Goal: Task Accomplishment & Management: Use online tool/utility

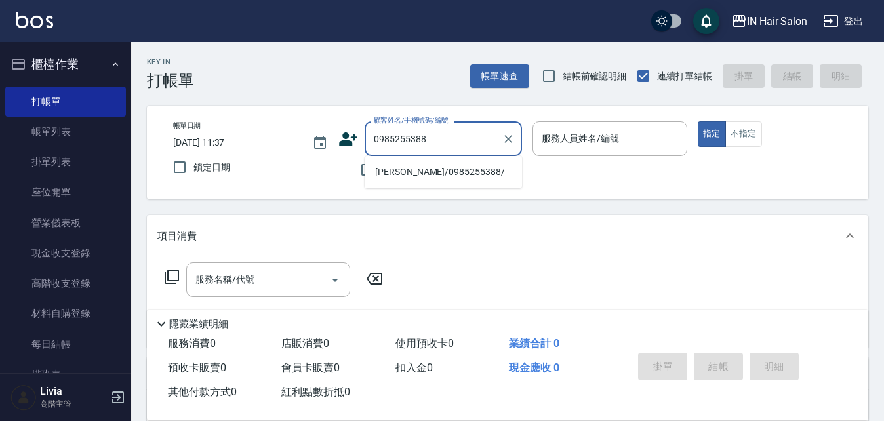
click at [395, 172] on li "[PERSON_NAME]/0985255388/" at bounding box center [443, 172] width 157 height 22
type input "[PERSON_NAME]/0985255388/"
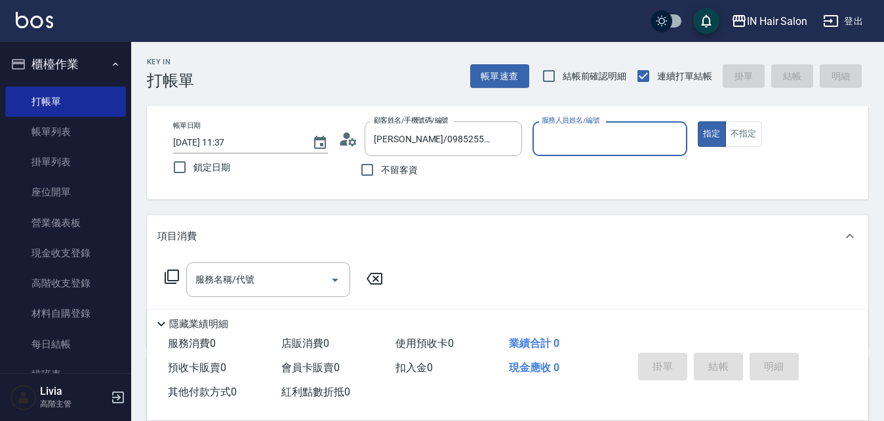
type input "7號設計師[PERSON_NAME]-7"
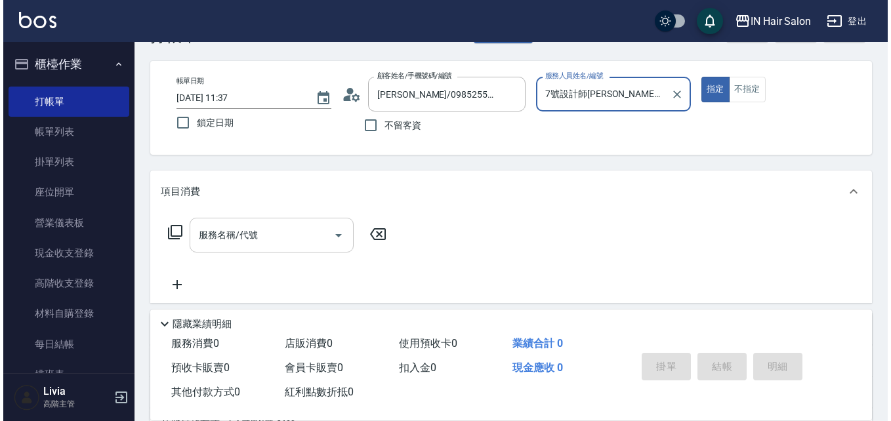
scroll to position [66, 0]
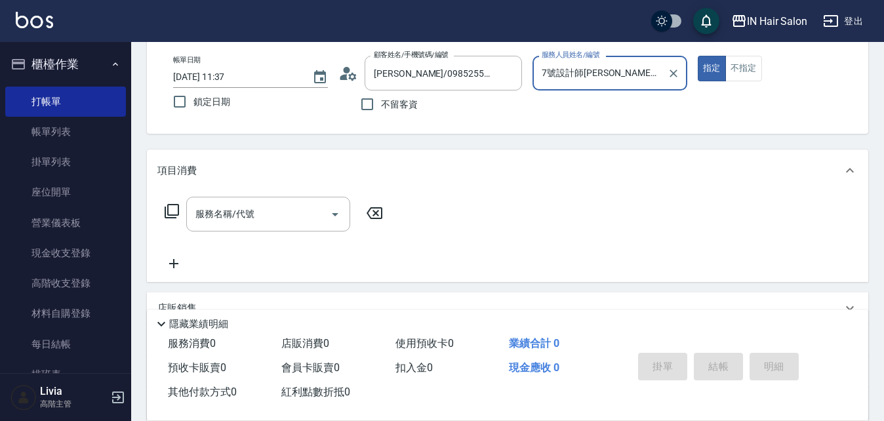
click at [171, 209] on icon at bounding box center [172, 211] width 16 height 16
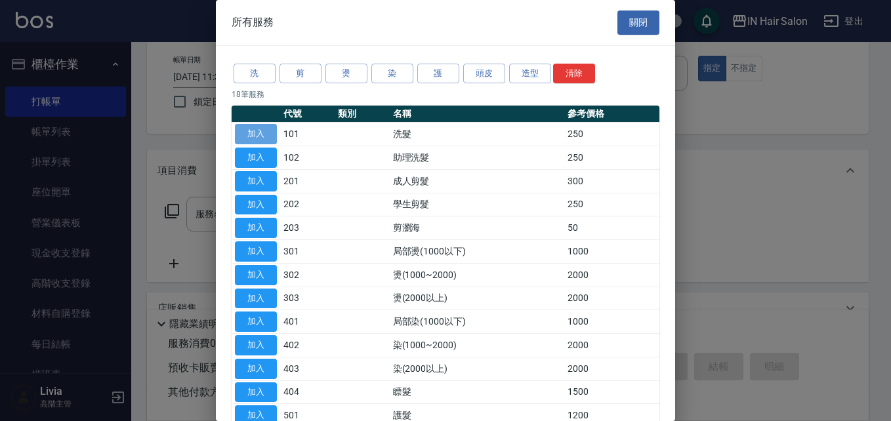
click at [258, 136] on button "加入" at bounding box center [256, 134] width 42 height 20
type input "洗髮(101)"
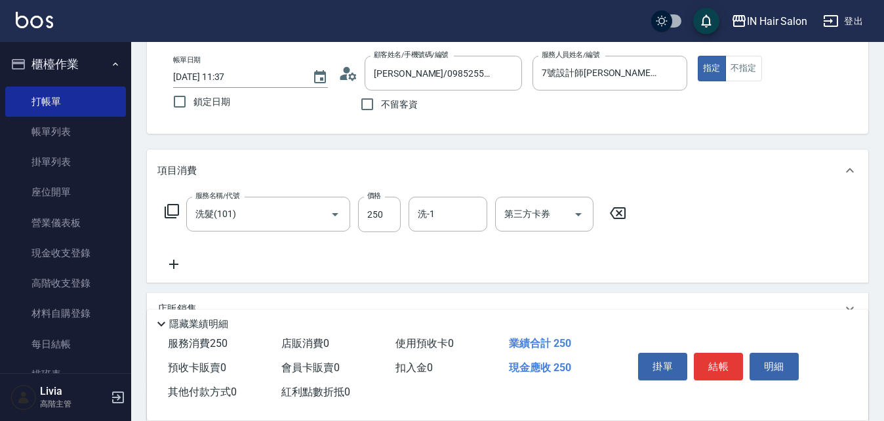
click at [170, 211] on icon at bounding box center [172, 211] width 16 height 16
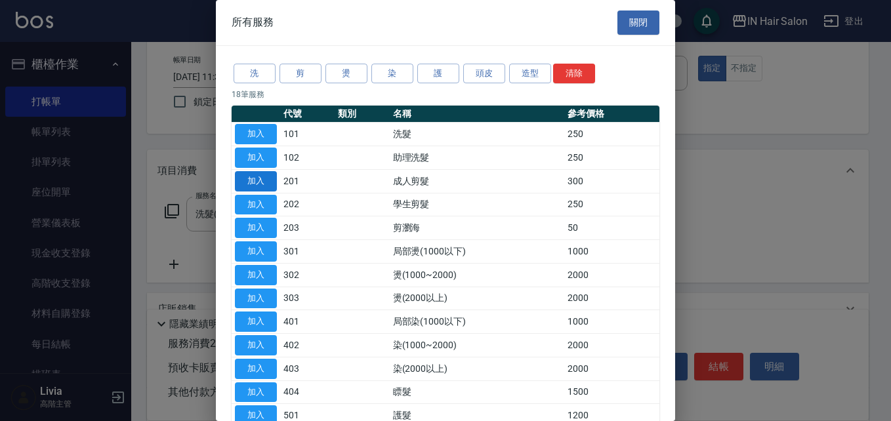
click at [258, 181] on button "加入" at bounding box center [256, 181] width 42 height 20
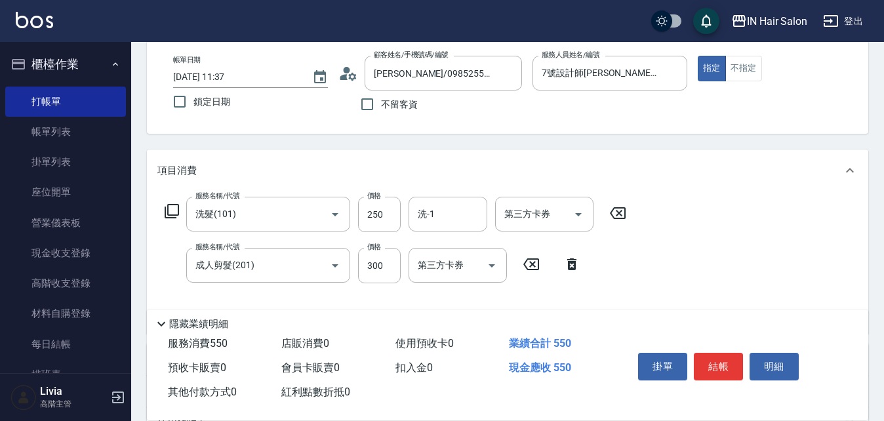
click at [172, 209] on icon at bounding box center [172, 211] width 16 height 16
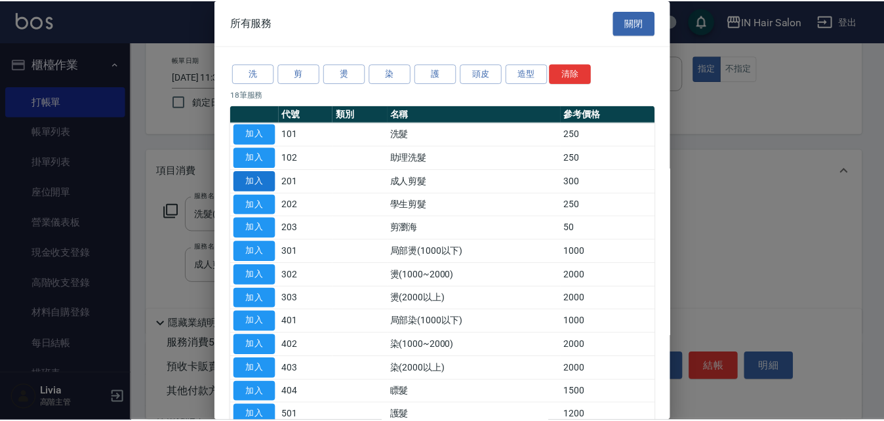
scroll to position [196, 0]
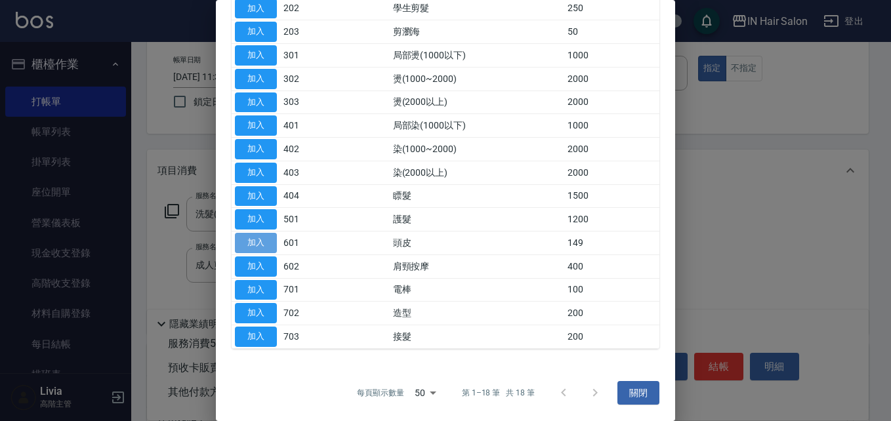
click at [260, 237] on button "加入" at bounding box center [256, 243] width 42 height 20
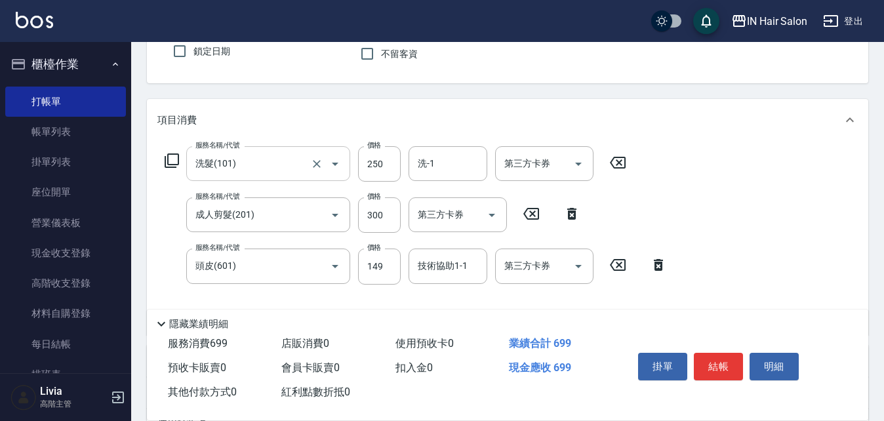
scroll to position [197, 0]
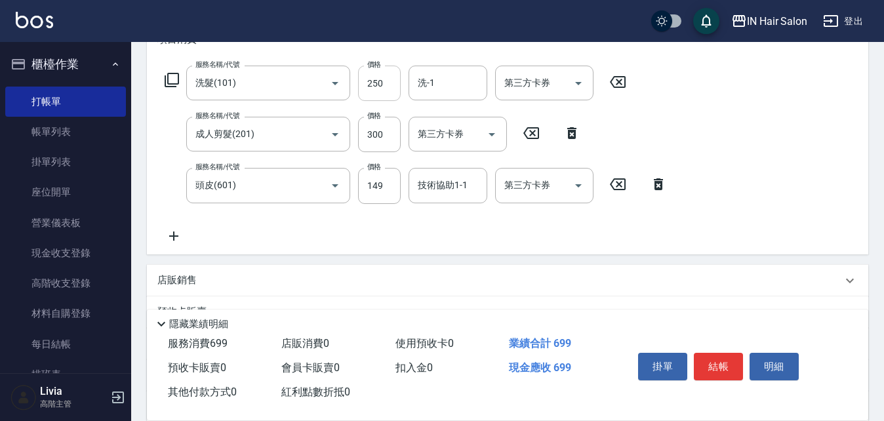
click at [390, 89] on input "250" at bounding box center [379, 83] width 43 height 35
type input "300"
click at [351, 153] on div "服務名稱/代號 洗髮(101) 服務名稱/代號 價格 300 價格 洗-1 洗-1 第三方卡券 第三方卡券 服務名稱/代號 成人剪髮(201) 服務名稱/代號…" at bounding box center [415, 155] width 517 height 178
click at [386, 132] on input "300" at bounding box center [379, 134] width 43 height 35
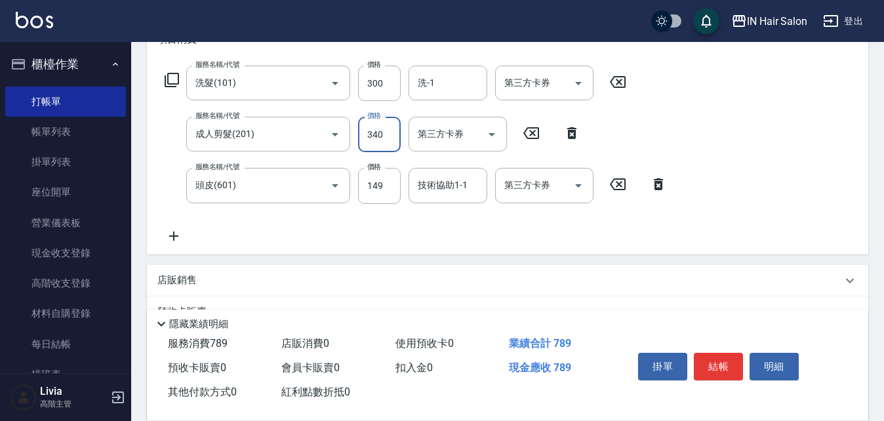
type input "340"
click at [341, 210] on div "服務名稱/代號 洗髮(101) 服務名稱/代號 價格 300 價格 洗-1 洗-1 第三方卡券 第三方卡券 服務名稱/代號 成人剪髮(201) 服務名稱/代號…" at bounding box center [415, 155] width 517 height 178
click at [391, 180] on input "149" at bounding box center [379, 185] width 43 height 35
type input "50"
click at [323, 228] on div "服務名稱/代號 洗髮(101) 服務名稱/代號 價格 300 價格 洗-1 洗-1 第三方卡券 第三方卡券 服務名稱/代號 成人剪髮(201) 服務名稱/代號…" at bounding box center [415, 155] width 517 height 178
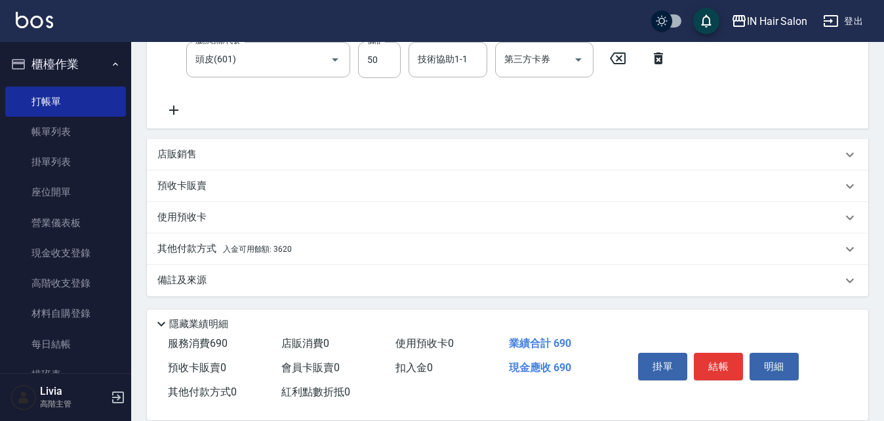
scroll to position [324, 0]
click at [203, 245] on p "其他付款方式 入金可用餘額: 3620" at bounding box center [224, 248] width 134 height 14
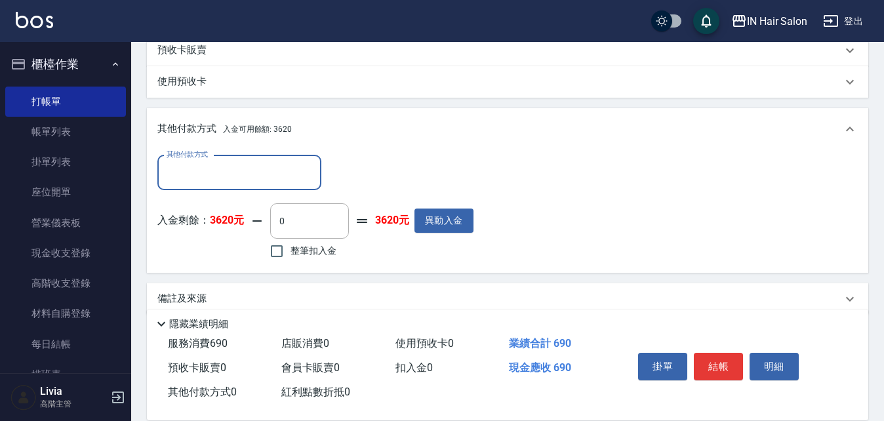
scroll to position [478, 0]
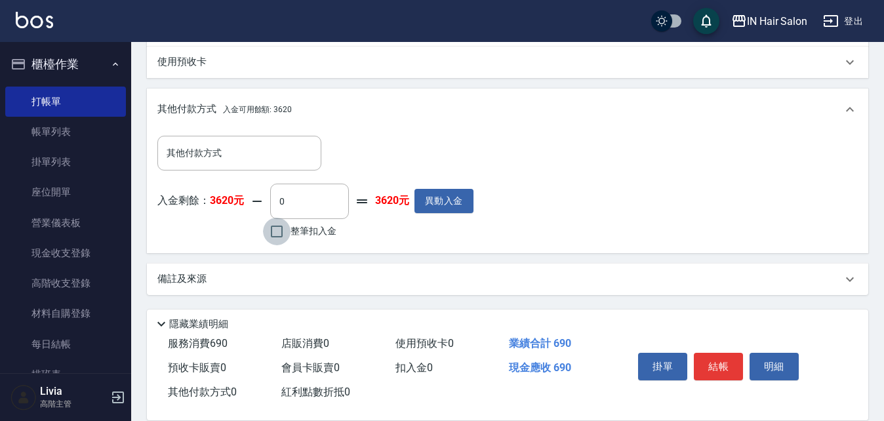
click at [277, 231] on input "整筆扣入金" at bounding box center [277, 232] width 28 height 28
checkbox input "true"
type input "690"
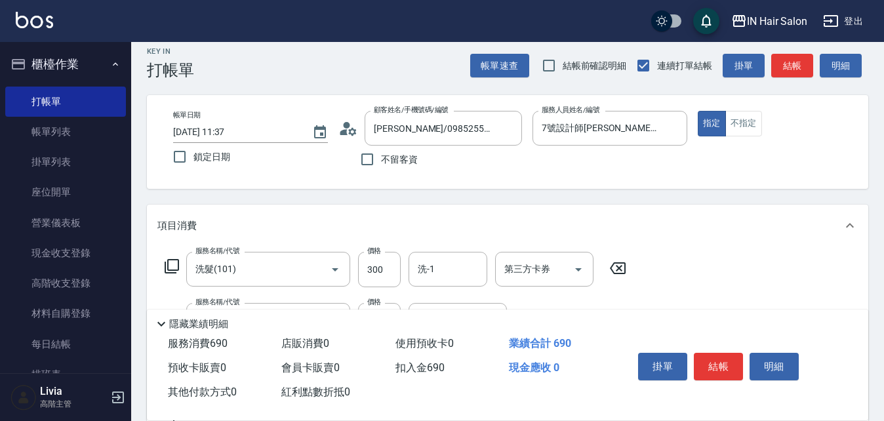
scroll to position [0, 0]
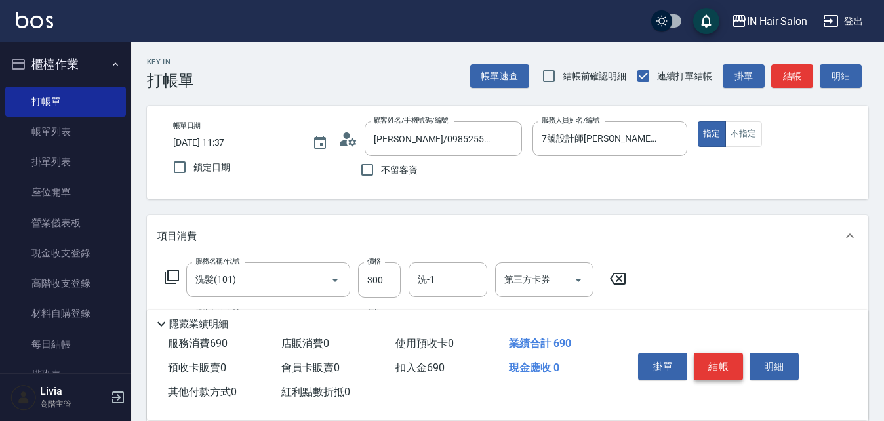
click at [722, 357] on button "結帳" at bounding box center [718, 367] width 49 height 28
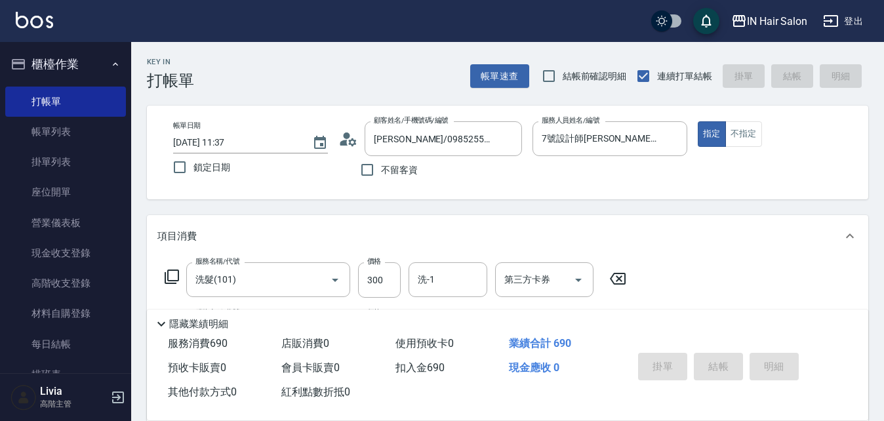
type input "[DATE] 13:52"
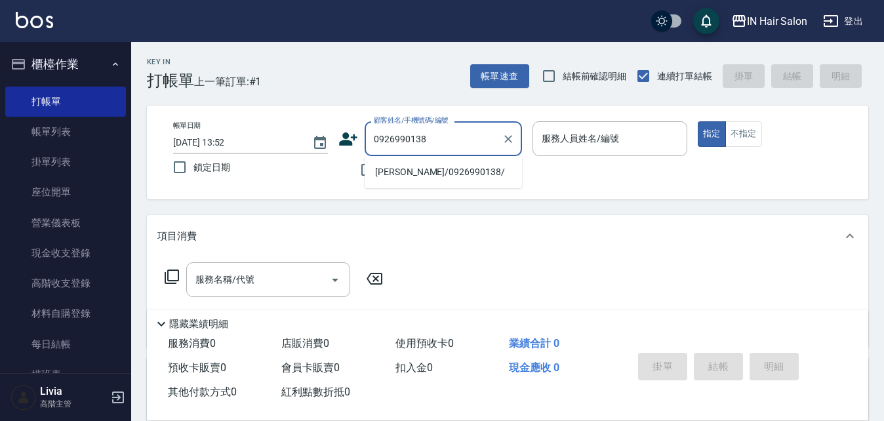
click at [412, 171] on li "[PERSON_NAME]/0926990138/" at bounding box center [443, 172] width 157 height 22
type input "[PERSON_NAME]/0926990138/"
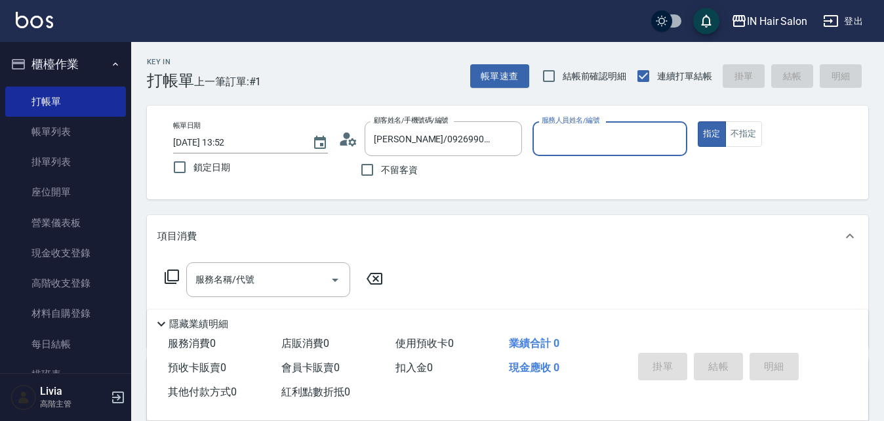
type input "7號設計師[PERSON_NAME]-7"
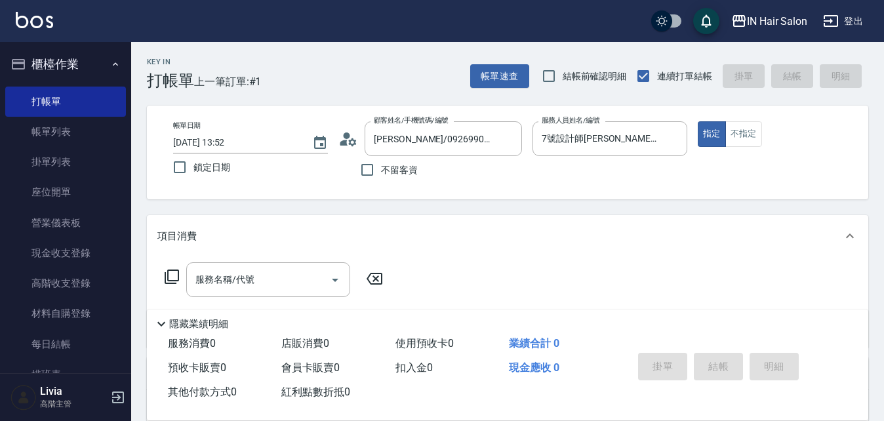
click at [172, 272] on icon at bounding box center [172, 277] width 16 height 16
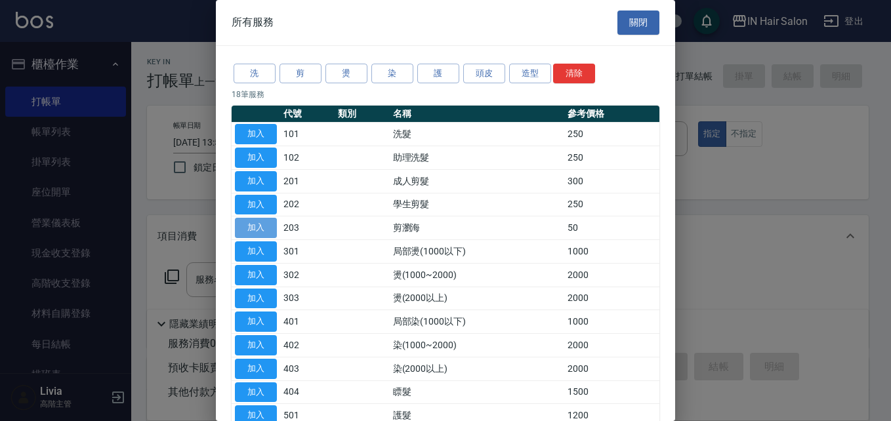
click at [254, 227] on button "加入" at bounding box center [256, 228] width 42 height 20
type input "剪瀏海(203)"
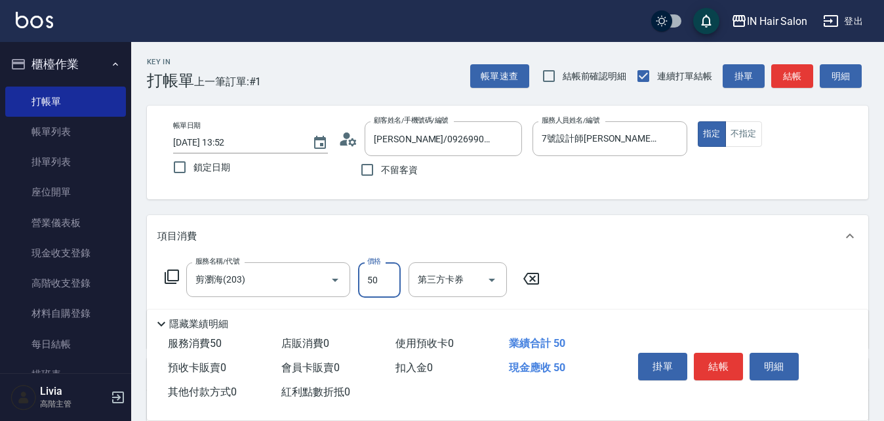
click at [383, 275] on input "50" at bounding box center [379, 279] width 43 height 35
type input "100"
click at [642, 277] on div "服務名稱/代號 剪瀏海(203) 服務名稱/代號 價格 100 價格 第三方卡券 第三方卡券" at bounding box center [507, 302] width 721 height 91
click at [725, 363] on button "結帳" at bounding box center [718, 367] width 49 height 28
